Goal: Browse casually

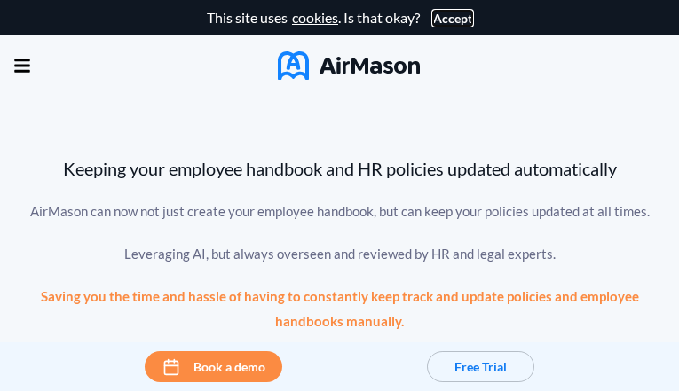
click at [447, 18] on button "Accept" at bounding box center [452, 19] width 39 height 14
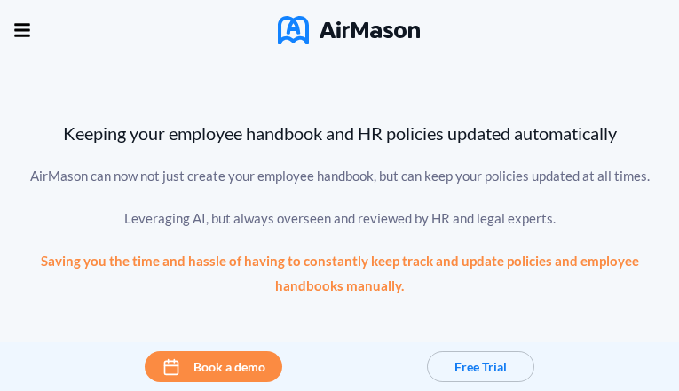
scroll to position [372, 0]
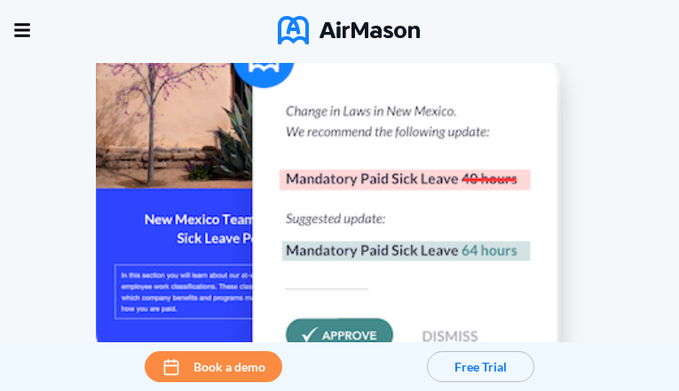
click at [0, 0] on button "Book a demo" at bounding box center [0, 0] width 0 height 0
click at [339, 195] on div "Keeping your employee handbook and HR policies updated automatically AirMason c…" at bounding box center [339, 80] width 652 height 699
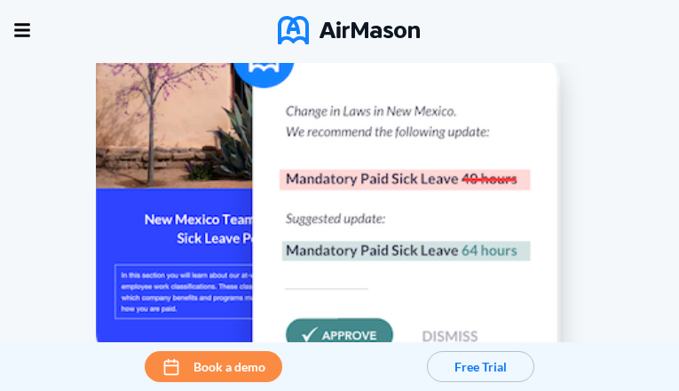
click at [0, 0] on div "Home Employee Handbook Builder Automated Policy Updates Solutions Pricing About…" at bounding box center [0, 0] width 0 height 0
click at [321, 16] on img at bounding box center [349, 30] width 142 height 28
